Goal: Ask a question: Seek information or help from site administrators or community

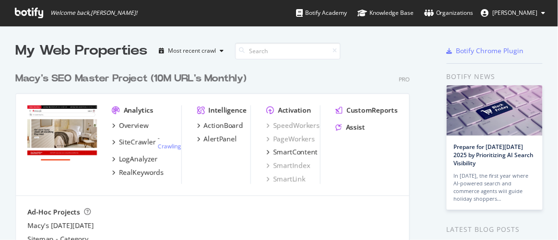
scroll to position [234, 544]
click at [359, 128] on div "Assist" at bounding box center [355, 128] width 19 height 10
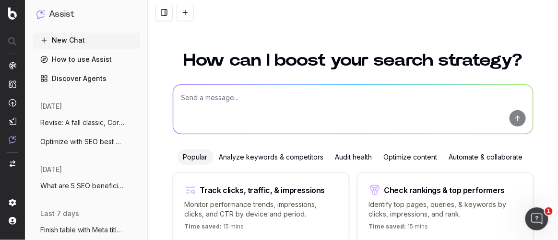
click at [220, 117] on textarea at bounding box center [353, 109] width 360 height 49
paste textarea "Create the perfect reading nook with comfy seating, soft lighting, and personal…"
type textarea "revise to 160 characters: Create the perfect reading nook with comfy seating, s…"
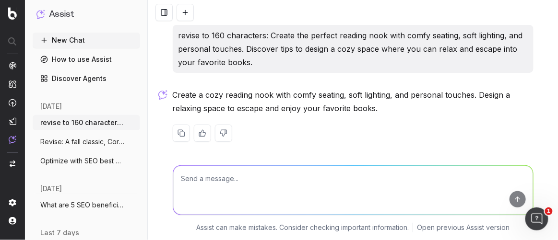
click at [219, 93] on p "Create a cozy reading nook with comfy seating, soft lighting, and personal touc…" at bounding box center [353, 101] width 361 height 27
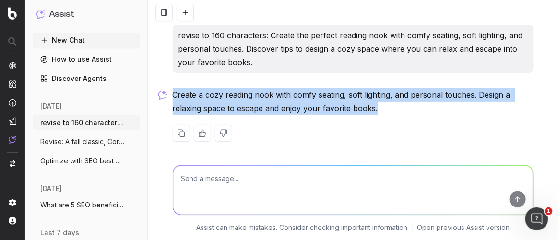
click at [219, 93] on p "Create a cozy reading nook with comfy seating, soft lighting, and personal touc…" at bounding box center [353, 101] width 361 height 27
copy div "Create a cozy reading nook with comfy seating, soft lighting, and personal touc…"
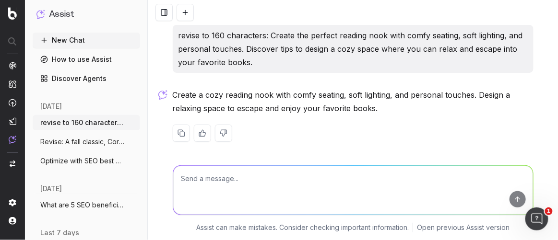
click at [229, 186] on textarea at bounding box center [353, 190] width 360 height 49
paste textarea "How to Build the Ultimate Cozy Reading Nook"
type textarea "Write one sentence blurb: How to Build the Ultimate Cozy Reading Nook"
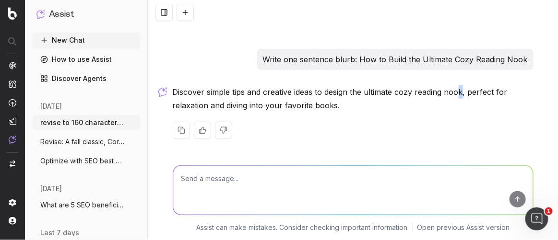
click at [457, 92] on p "Discover simple tips and creative ideas to design the ultimate cozy reading noo…" at bounding box center [353, 98] width 361 height 27
click at [263, 202] on textarea at bounding box center [353, 190] width 360 height 49
type textarea "make shorter"
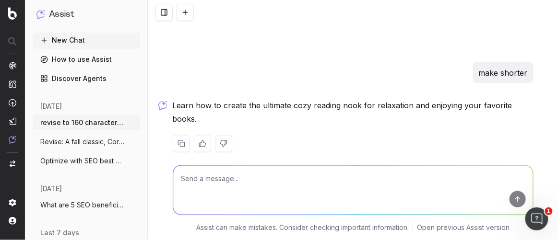
click at [264, 105] on p "Learn how to create the ultimate cozy reading nook for relaxation and enjoying …" at bounding box center [353, 112] width 361 height 27
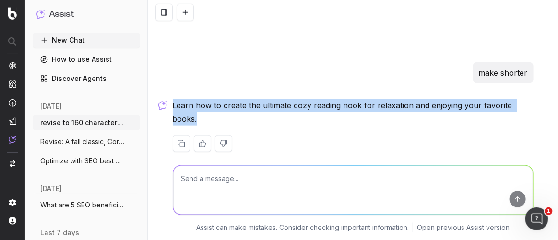
click at [264, 105] on p "Learn how to create the ultimate cozy reading nook for relaxation and enjoying …" at bounding box center [353, 112] width 361 height 27
copy div "Learn how to create the ultimate cozy reading nook for relaxation and enjoying …"
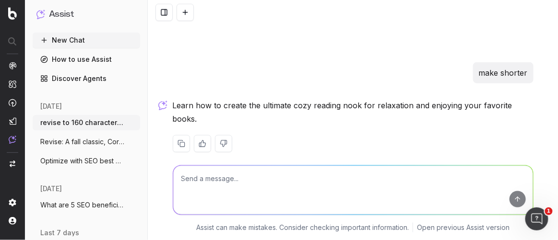
click at [235, 189] on textarea at bounding box center [353, 190] width 360 height 49
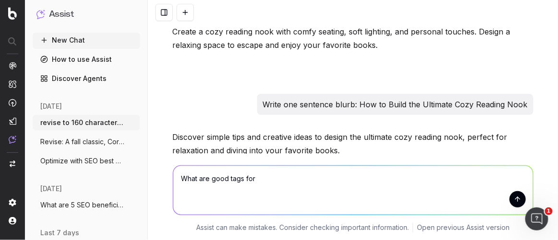
scroll to position [64, 0]
drag, startPoint x: 356, startPoint y: 103, endPoint x: 521, endPoint y: 108, distance: 165.6
click at [521, 108] on p "Write one sentence blurb: How to Build the Ultimate Cozy Reading Nook" at bounding box center [395, 103] width 265 height 13
copy p "How to Build the Ultimate Cozy Reading Nook"
click at [307, 190] on textarea "What are good tags for" at bounding box center [353, 190] width 360 height 49
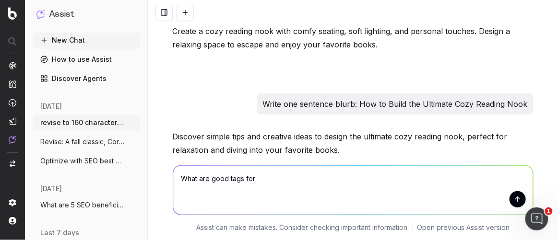
paste textarea "How to Build the Ultimate Cozy Reading Nook"
type textarea "What are good tags for How to Build the Ultimate Cozy Reading Nook"
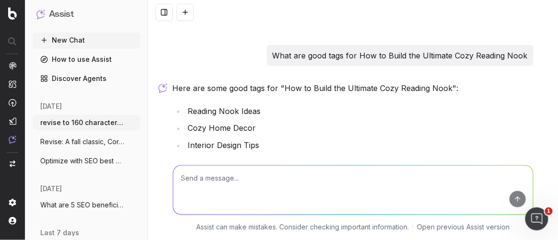
scroll to position [352, 0]
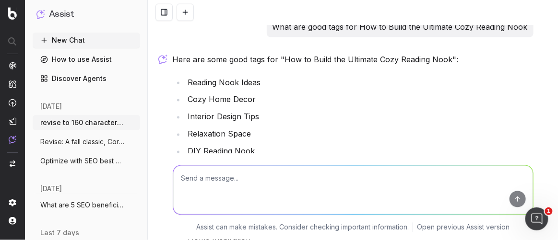
click at [262, 76] on li "Reading Nook Ideas" at bounding box center [359, 82] width 348 height 13
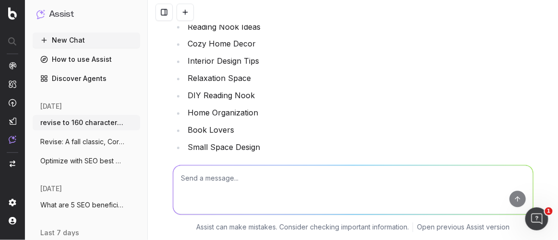
scroll to position [409, 0]
drag, startPoint x: 261, startPoint y: 98, endPoint x: 185, endPoint y: 95, distance: 76.3
click at [185, 106] on li "Home Organization" at bounding box center [359, 112] width 348 height 13
copy li "Home Organization"
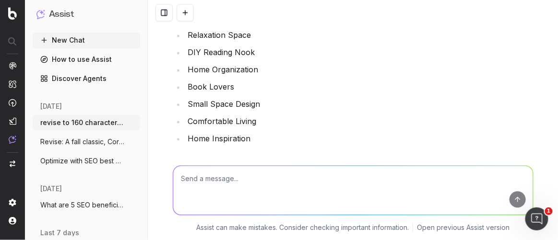
scroll to position [451, 0]
